Goal: Task Accomplishment & Management: Manage account settings

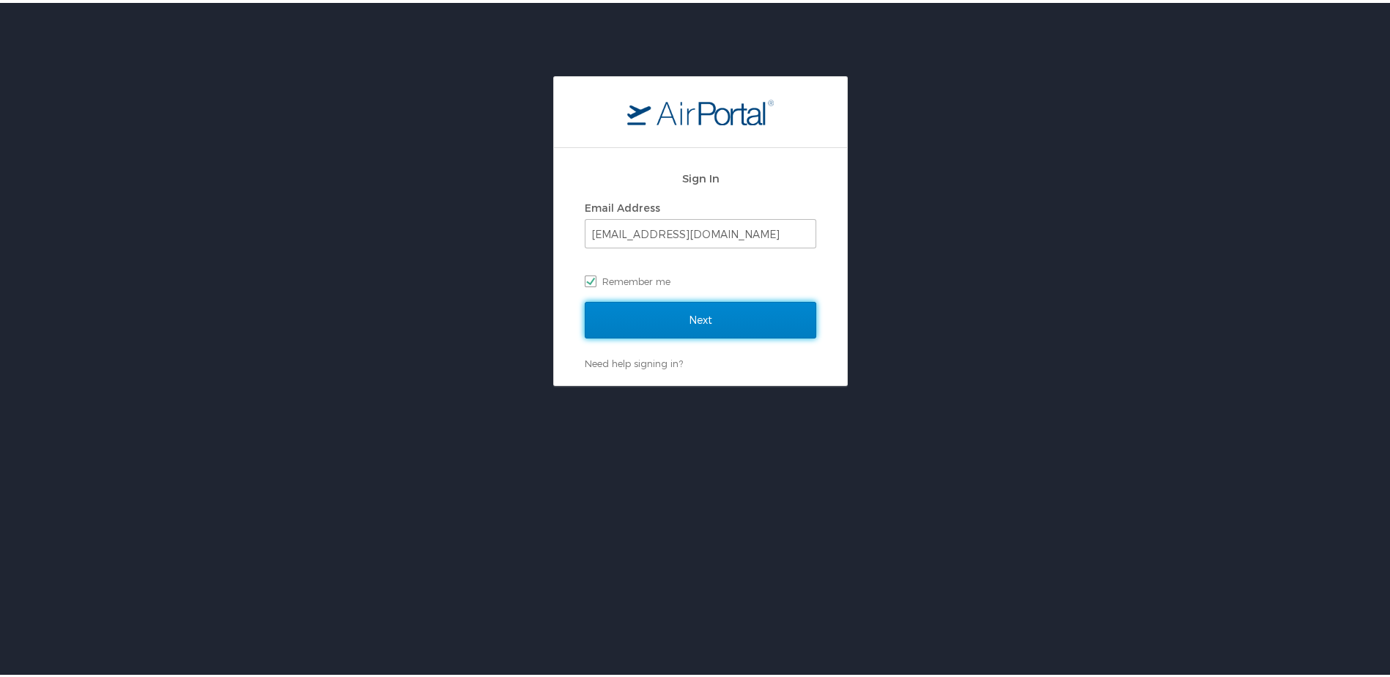
click at [716, 309] on input "Next" at bounding box center [701, 317] width 232 height 37
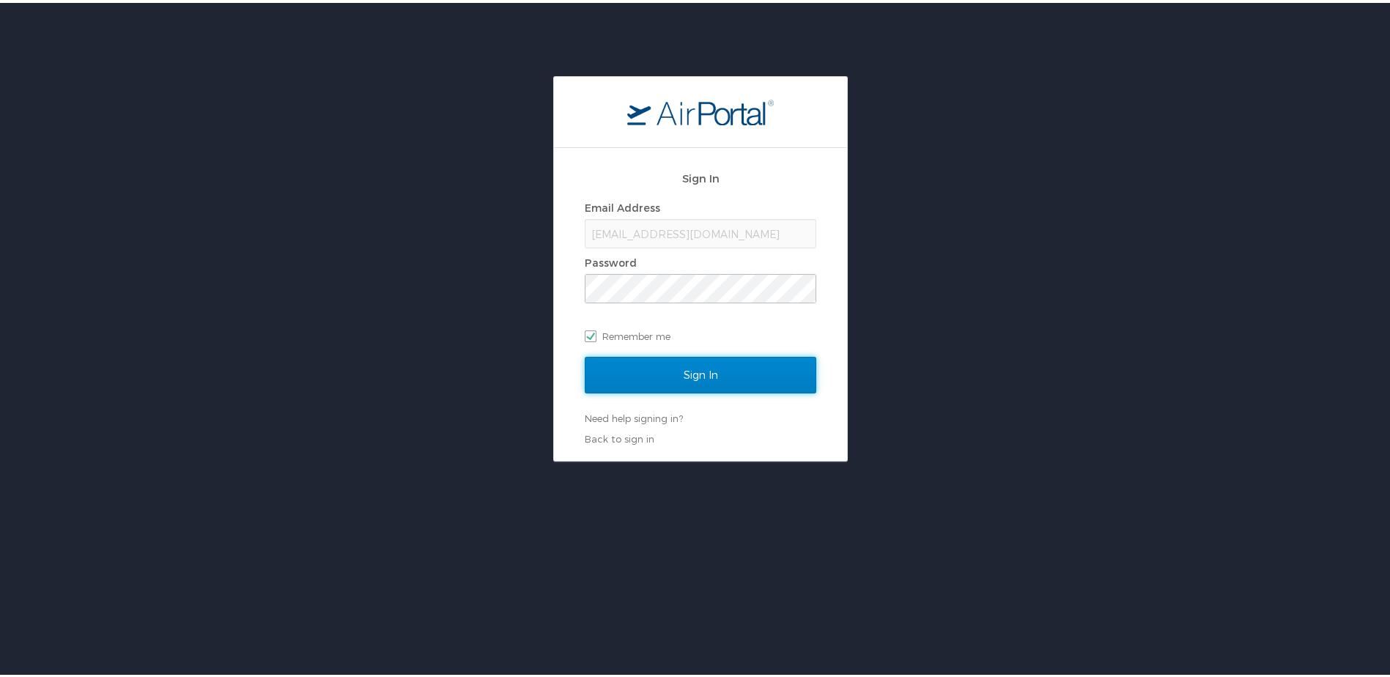
click at [733, 382] on input "Sign In" at bounding box center [701, 372] width 232 height 37
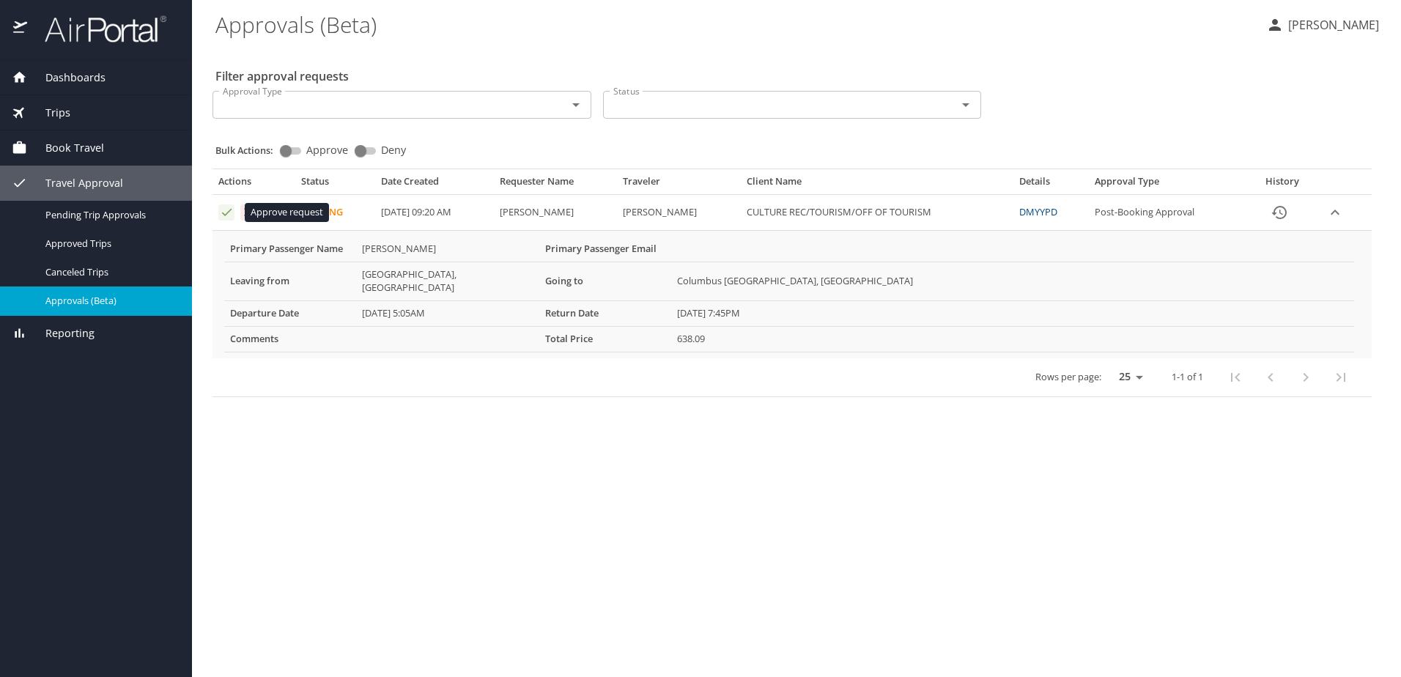
click at [224, 215] on icon "Approval table" at bounding box center [227, 212] width 10 height 7
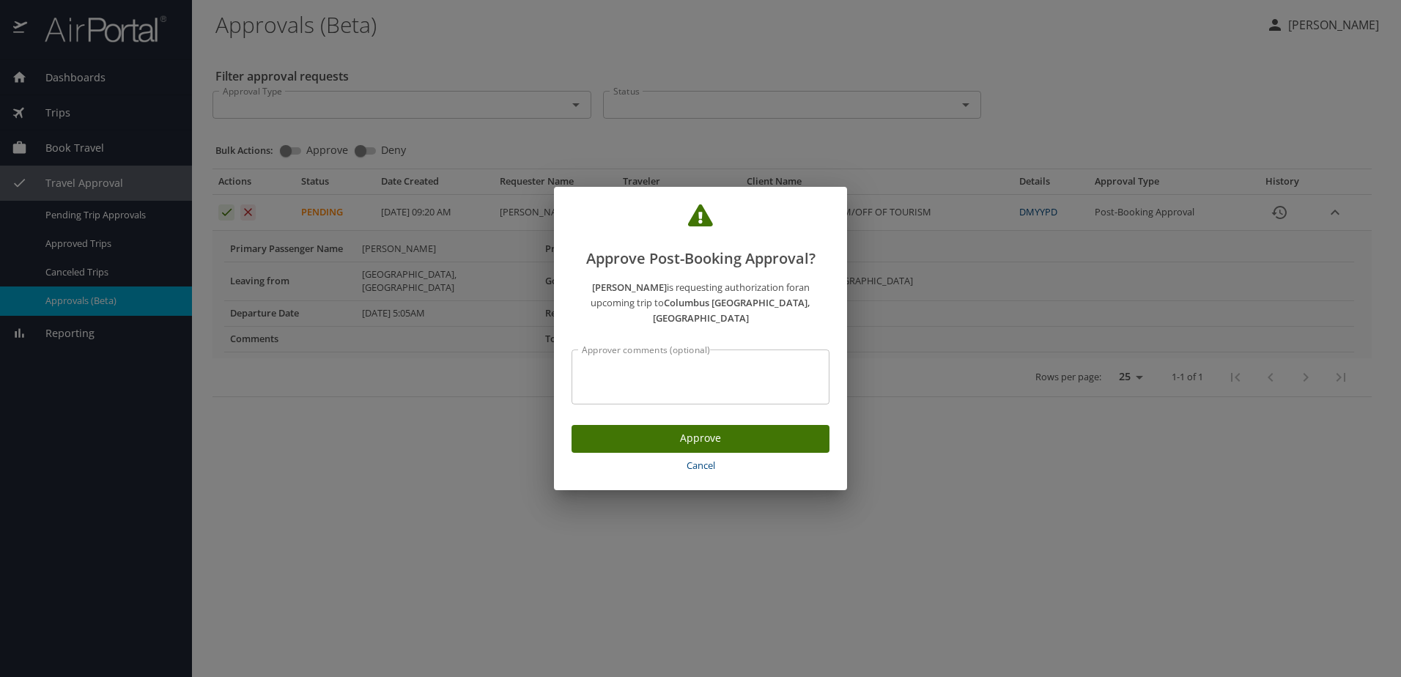
click at [715, 434] on span "Approve" at bounding box center [700, 438] width 234 height 18
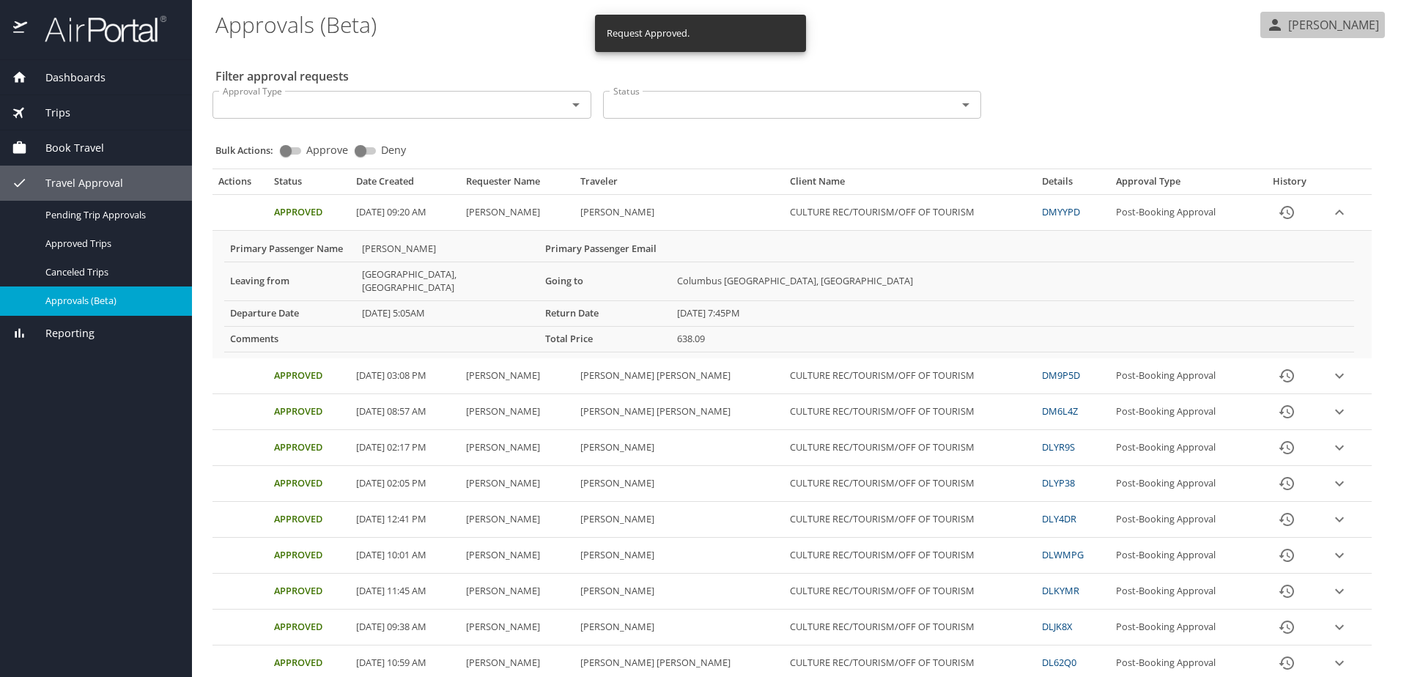
click at [1366, 24] on p "[PERSON_NAME]" at bounding box center [1331, 25] width 95 height 18
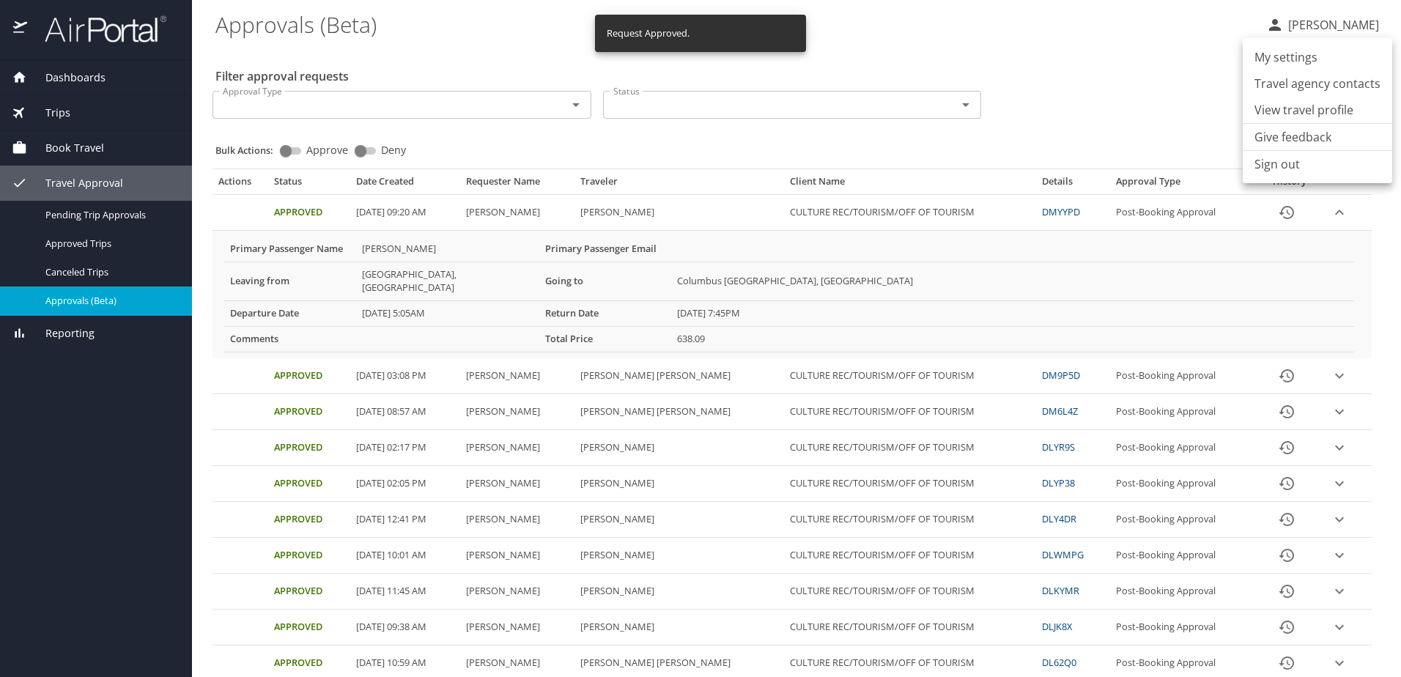
click at [1317, 155] on li "Sign out" at bounding box center [1317, 164] width 149 height 26
